Goal: Check status: Check status

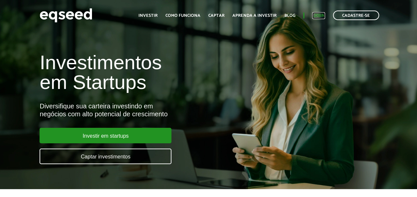
click at [320, 15] on link "Login" at bounding box center [318, 16] width 13 height 4
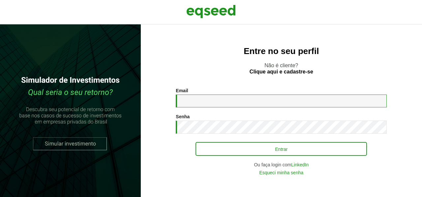
type input "**********"
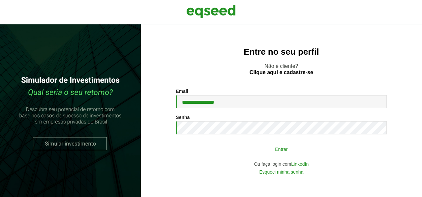
click at [264, 152] on button "Entrar" at bounding box center [280, 149] width 171 height 13
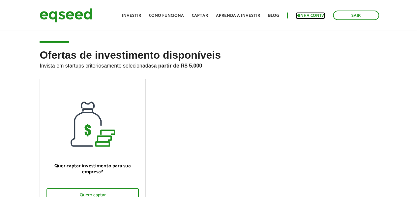
click at [306, 14] on link "Minha conta" at bounding box center [310, 16] width 29 height 4
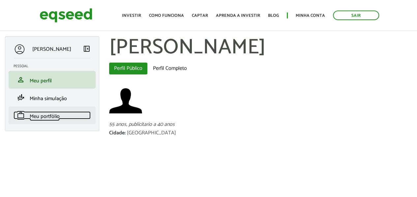
click at [51, 116] on span "Meu portfólio" at bounding box center [45, 116] width 30 height 9
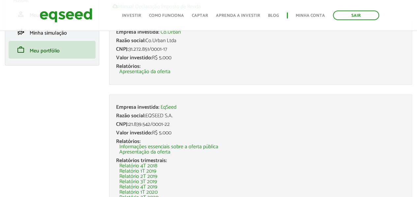
scroll to position [66, 0]
click at [152, 152] on link "Apresentação da oferta" at bounding box center [144, 151] width 51 height 5
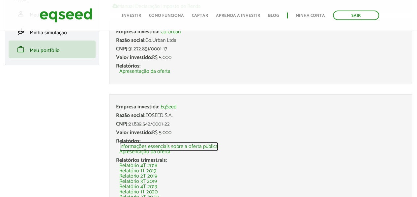
click at [187, 145] on link "Informações essenciais sobre a oferta pública" at bounding box center [168, 146] width 99 height 5
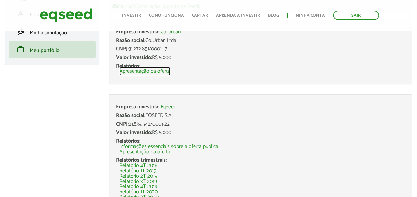
click at [142, 71] on link "Apresentação da oferta" at bounding box center [144, 71] width 51 height 5
